Goal: Task Accomplishment & Management: Manage account settings

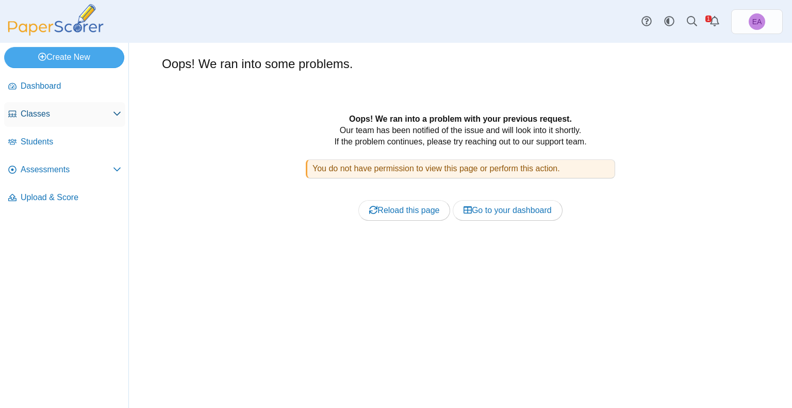
click at [35, 118] on span "Classes" at bounding box center [67, 113] width 92 height 11
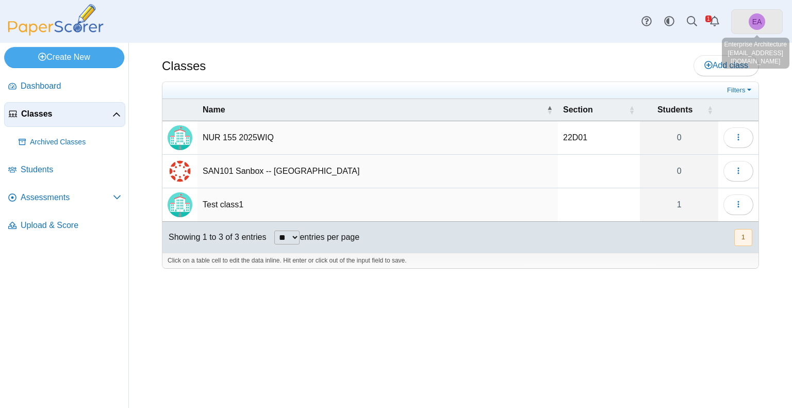
click at [759, 24] on span "EA" at bounding box center [758, 21] width 10 height 7
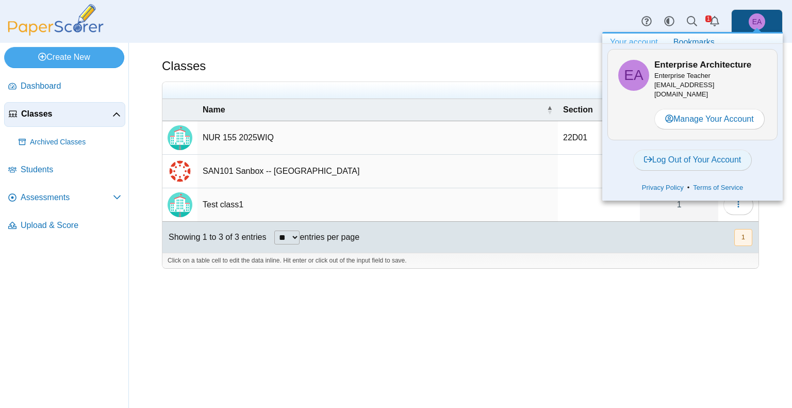
click at [679, 156] on link "Log Out of Your Account" at bounding box center [693, 160] width 119 height 21
